Goal: Transaction & Acquisition: Subscribe to service/newsletter

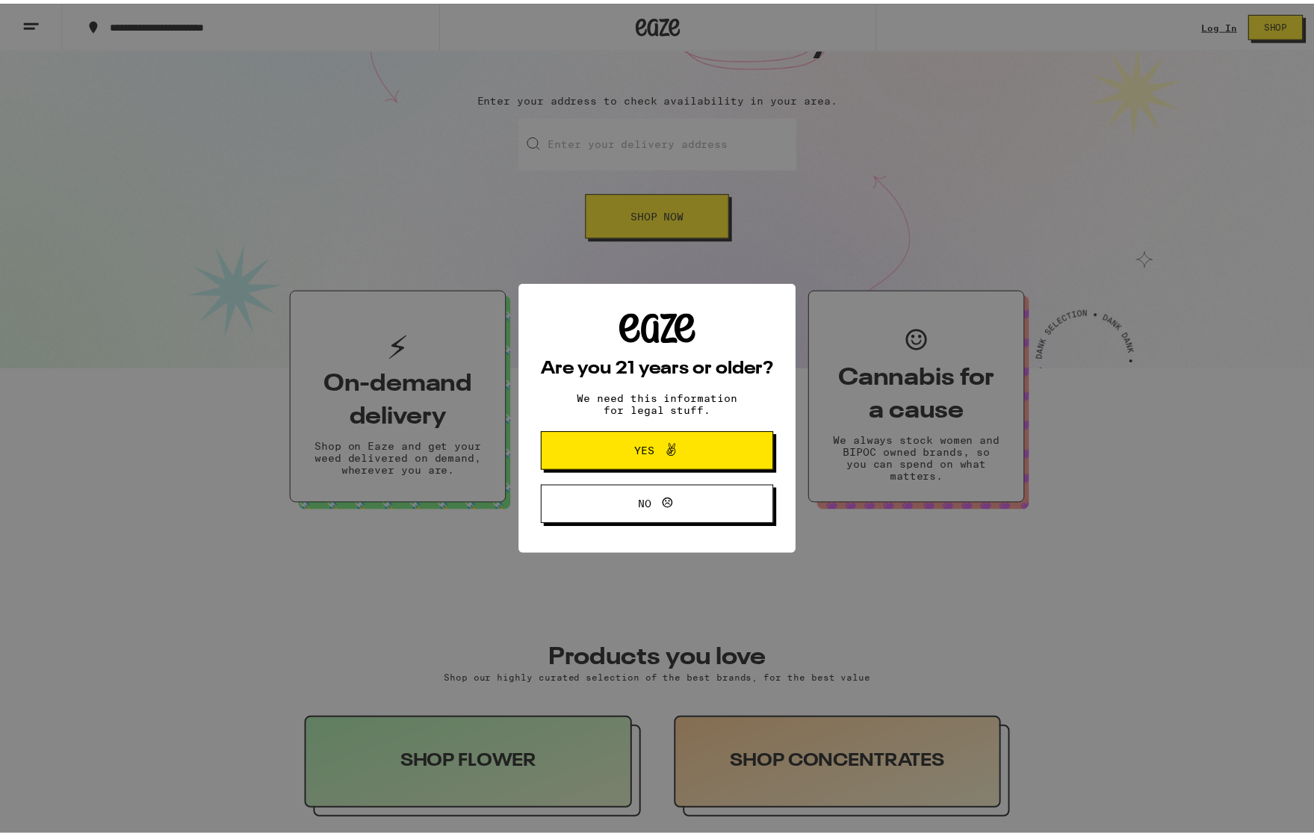
scroll to position [208, 0]
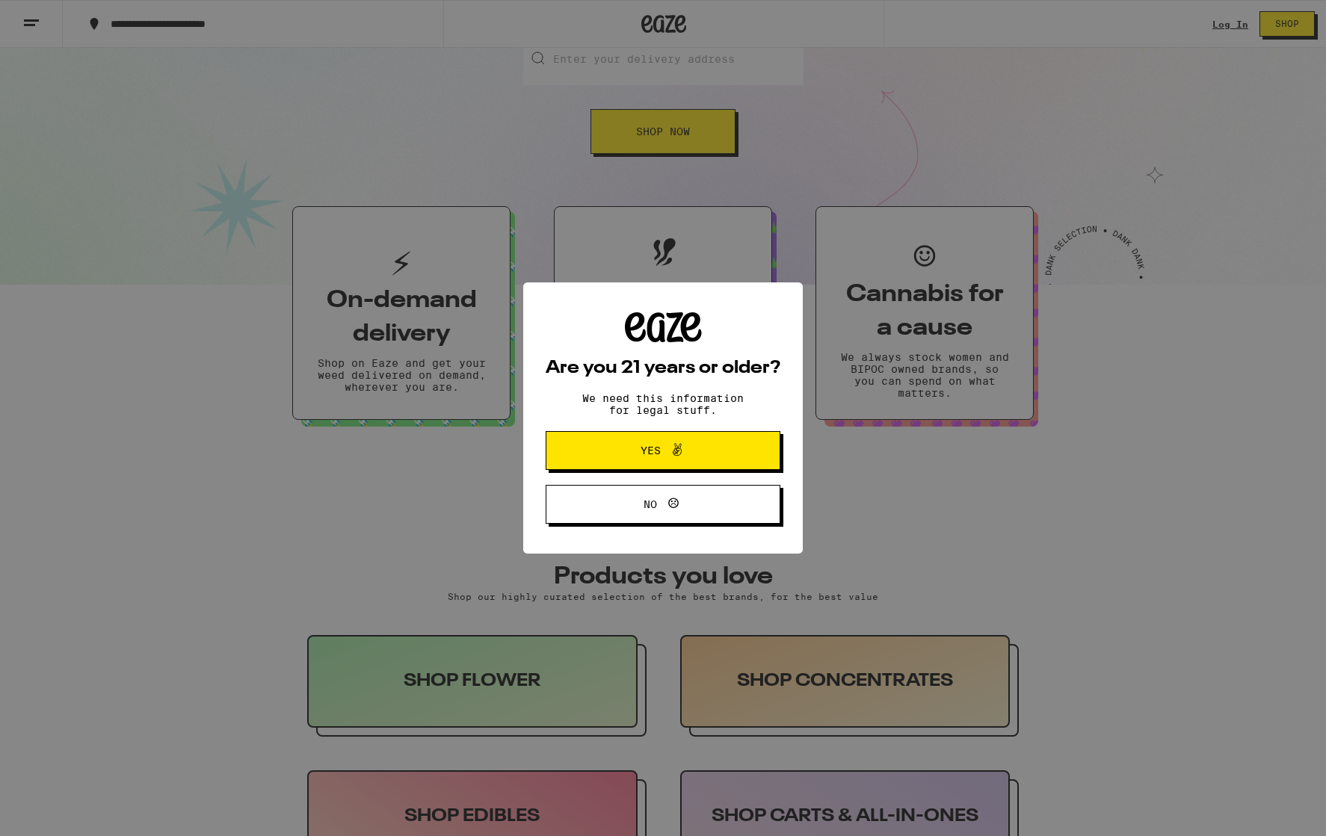
click at [663, 447] on span at bounding box center [673, 450] width 25 height 19
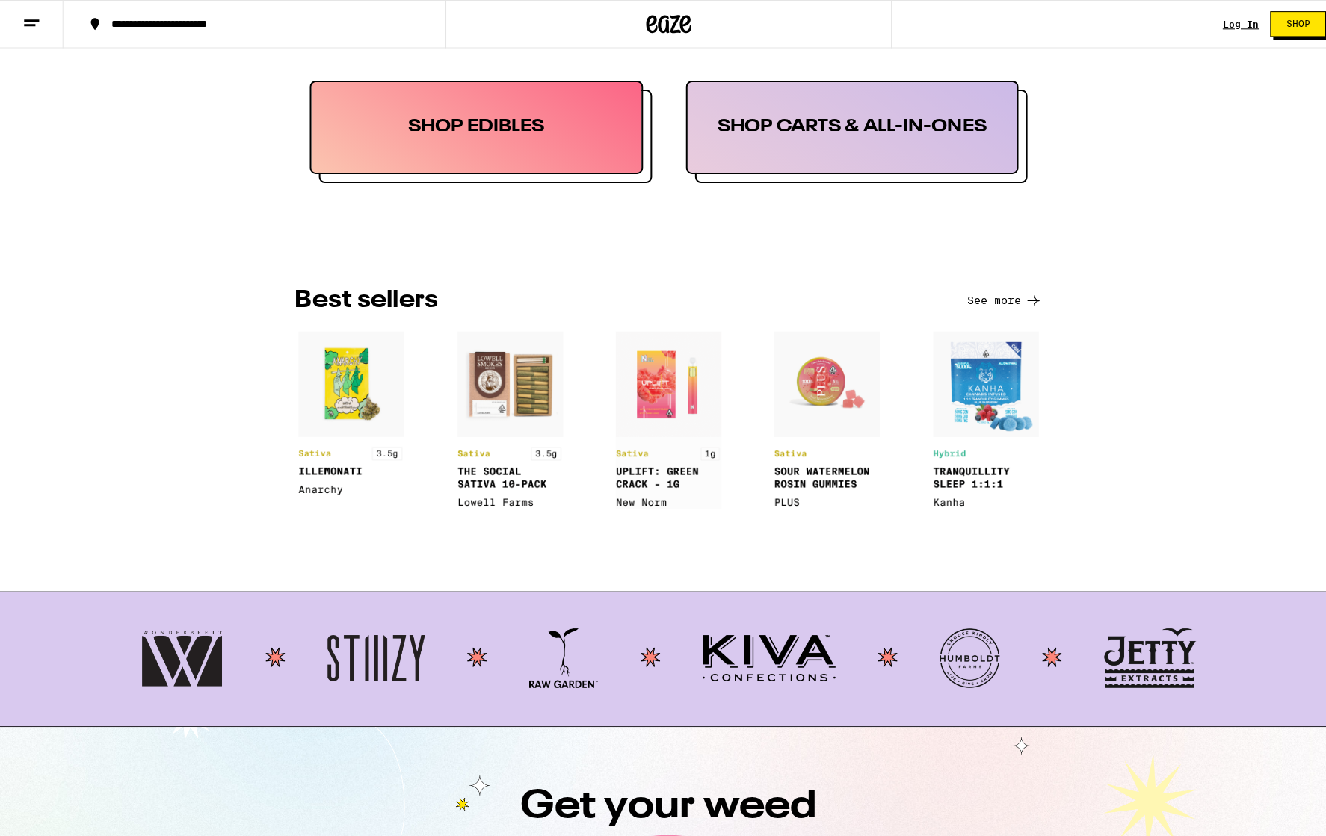
scroll to position [0, 0]
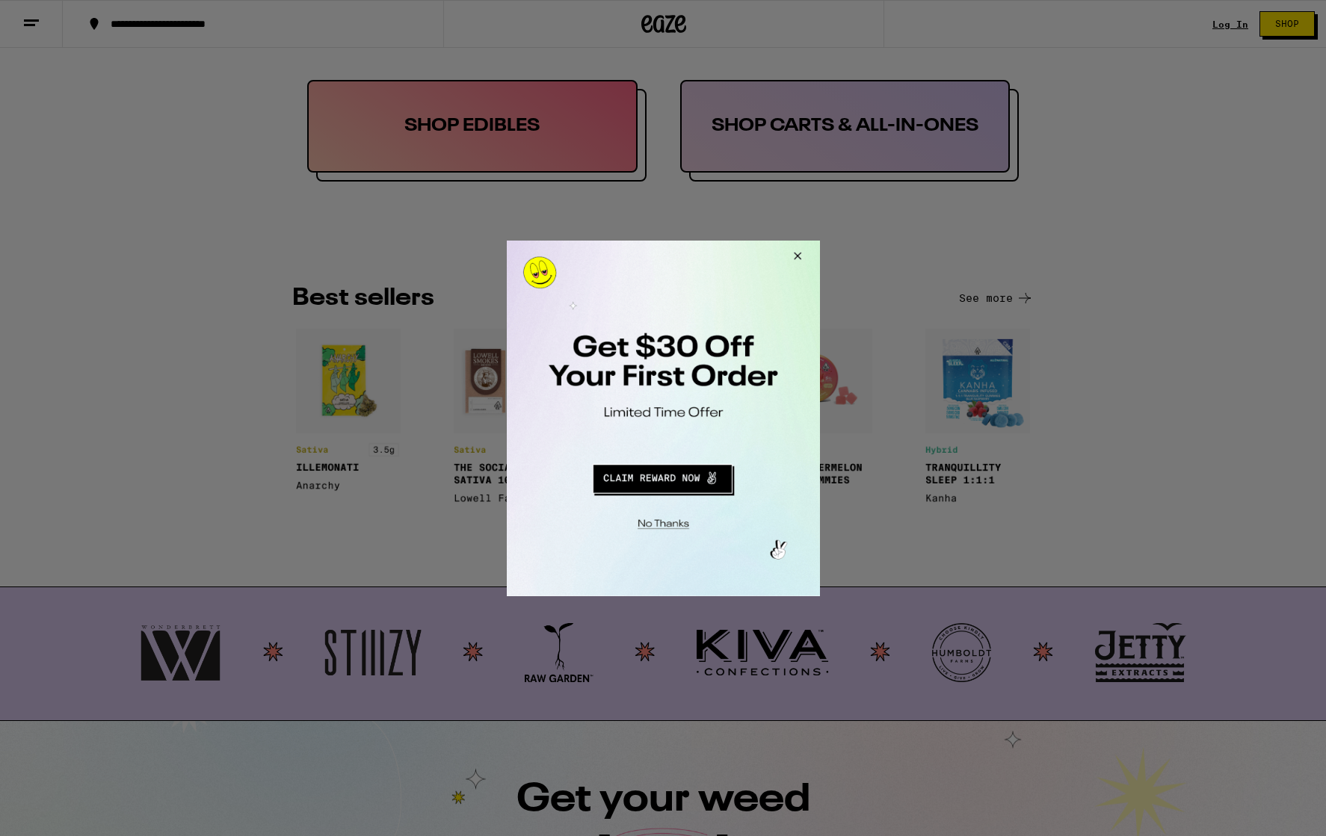
click at [700, 480] on button "Redirect to URL" at bounding box center [661, 476] width 260 height 36
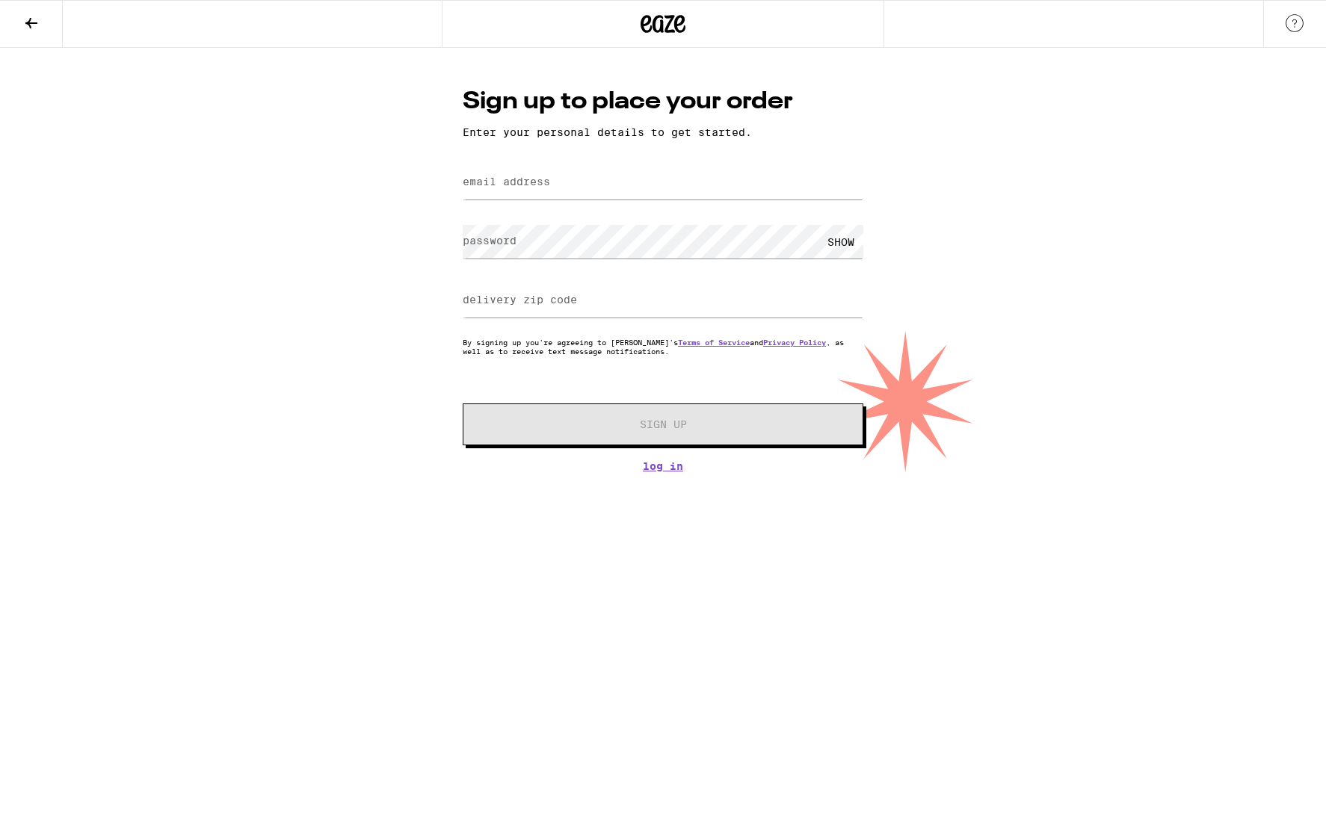
click at [357, 409] on div "Sign up to place your order Enter your personal details to get started. email a…" at bounding box center [663, 260] width 1326 height 424
